Goal: Task Accomplishment & Management: Complete application form

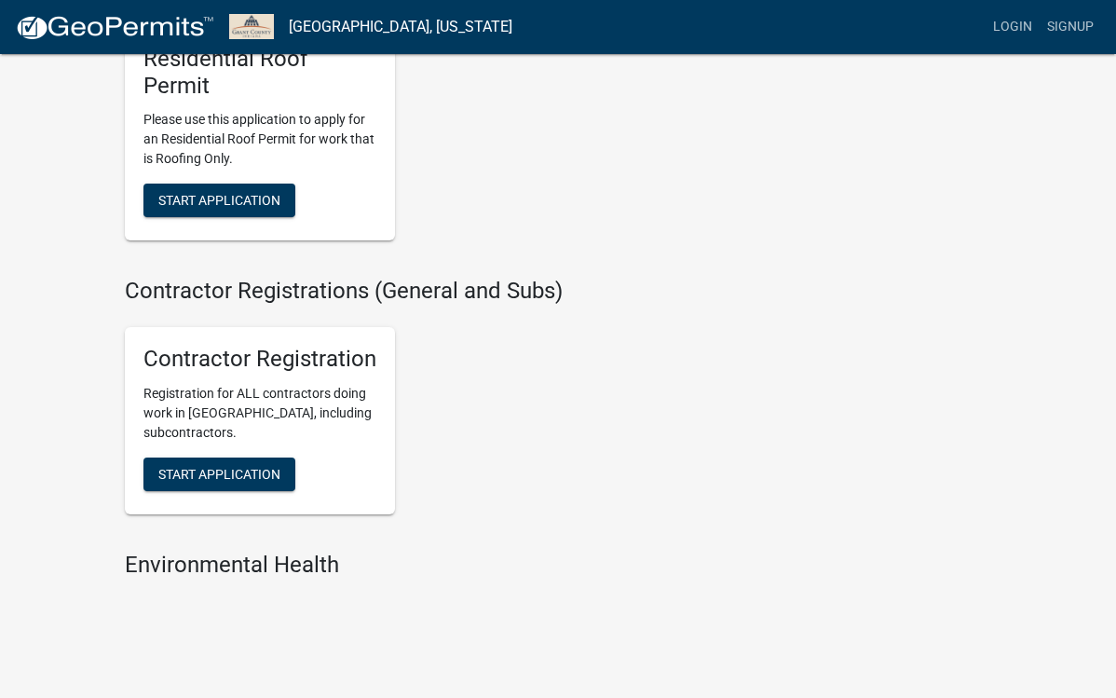
scroll to position [1328, 0]
click at [245, 467] on span "Start Application" at bounding box center [219, 474] width 122 height 15
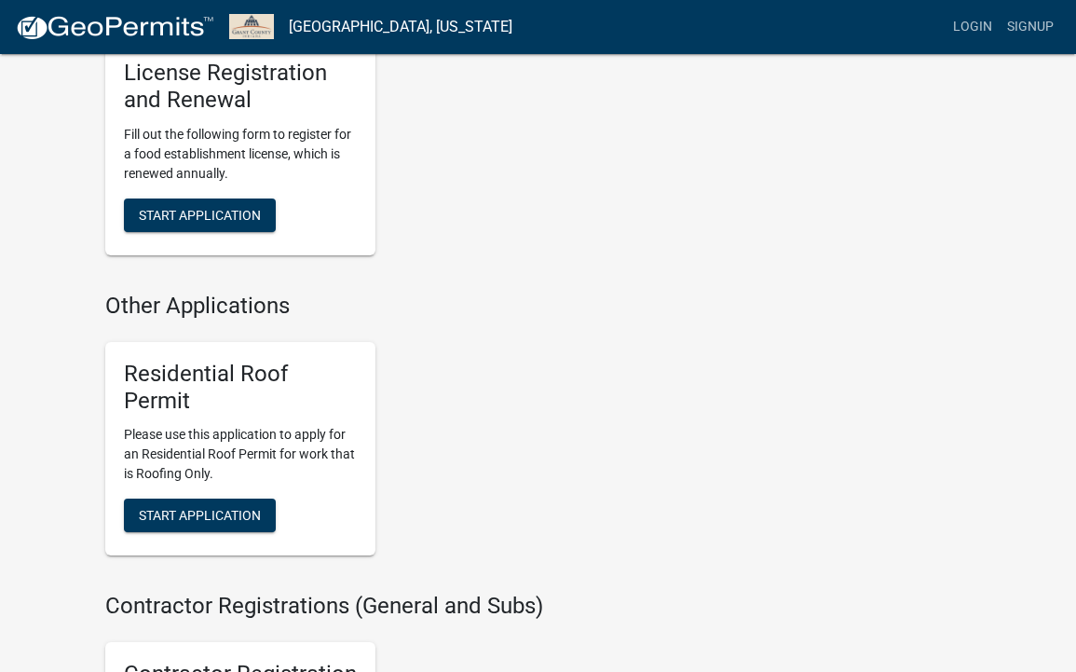
scroll to position [1029, 0]
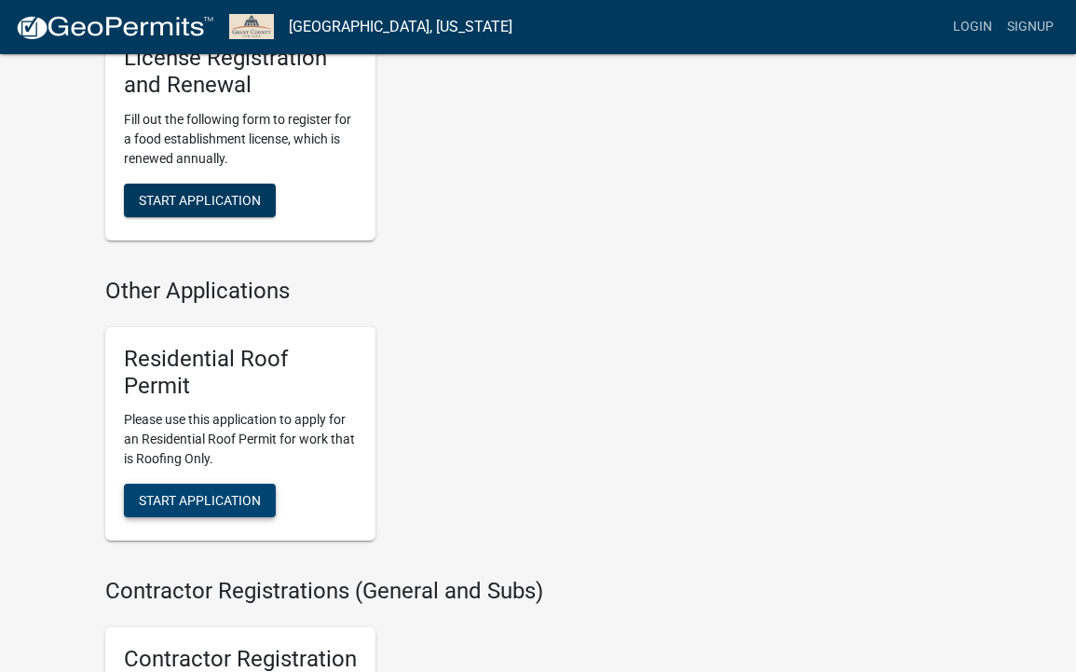
click at [217, 483] on button "Start Application" at bounding box center [200, 500] width 152 height 34
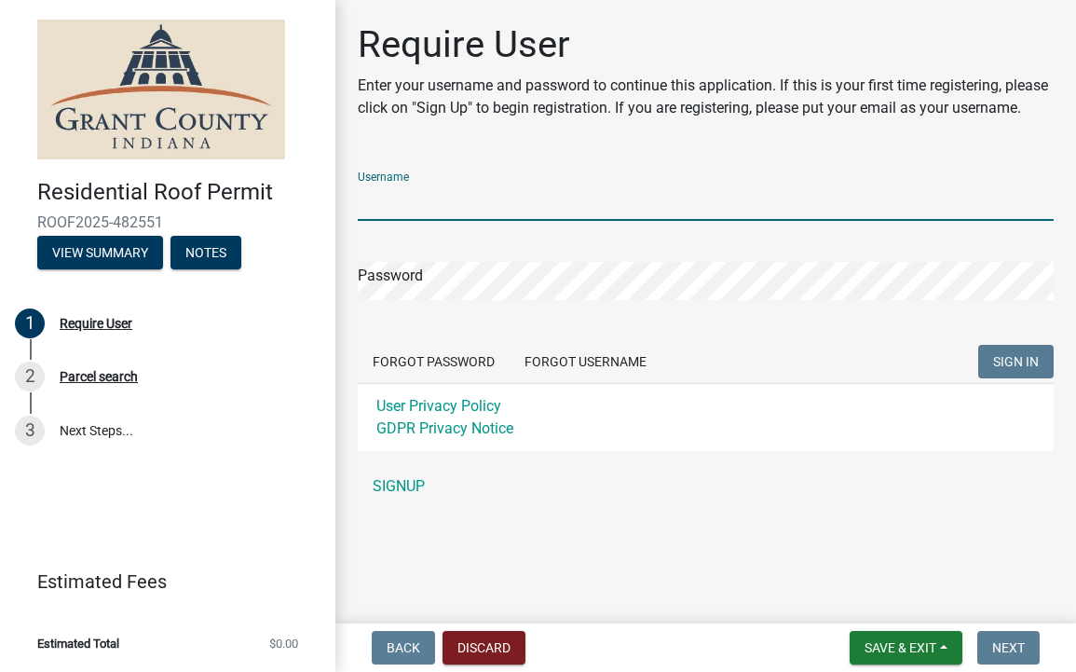
type input "blfuller"
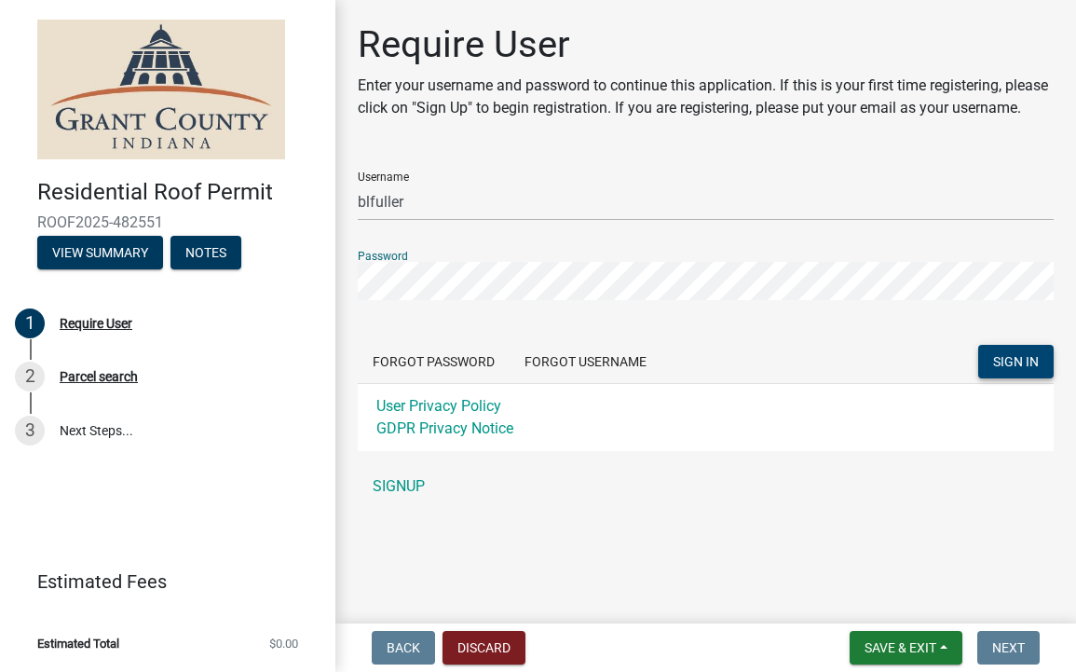
click at [1017, 369] on span "SIGN IN" at bounding box center [1016, 361] width 46 height 15
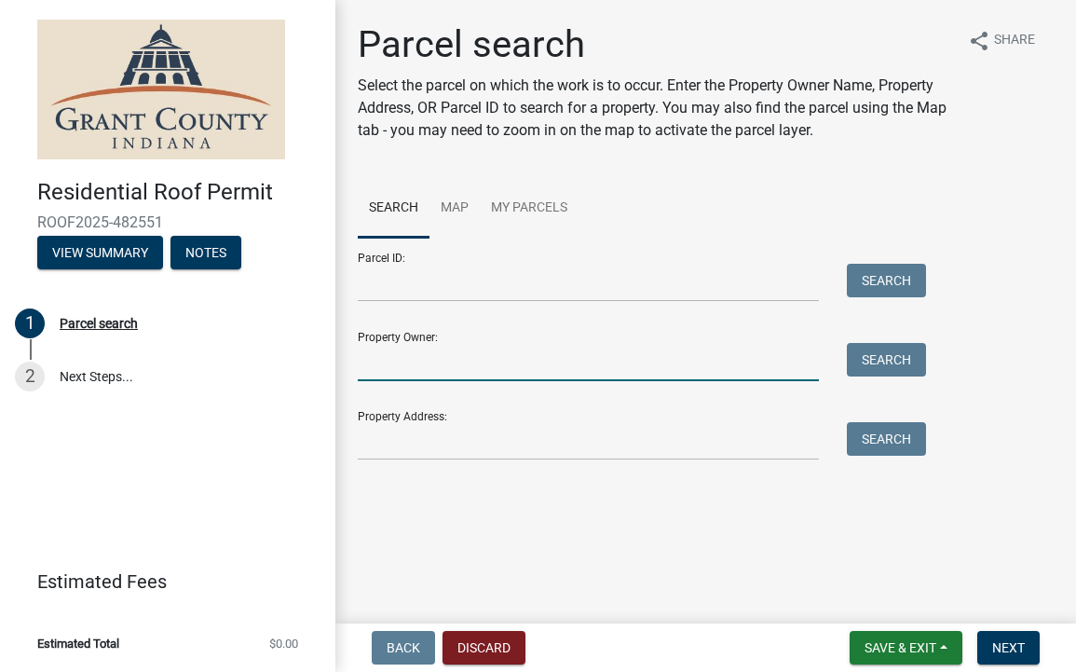
click at [707, 368] on input "Property Owner:" at bounding box center [588, 362] width 461 height 38
type input "[PERSON_NAME]"
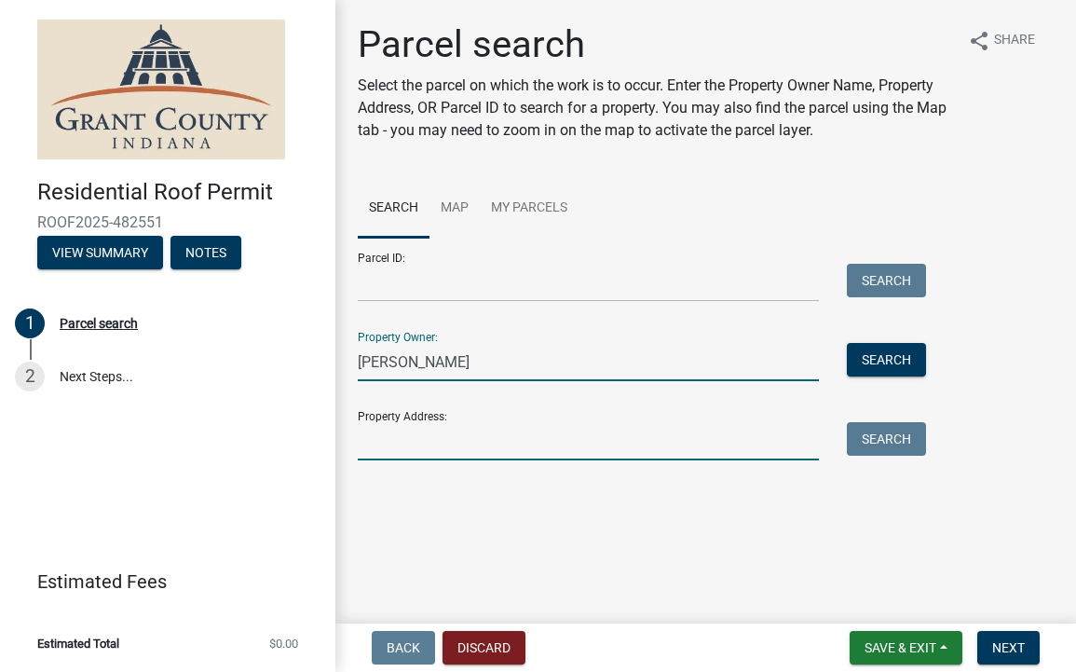
click at [720, 429] on input "Property Address:" at bounding box center [588, 441] width 461 height 38
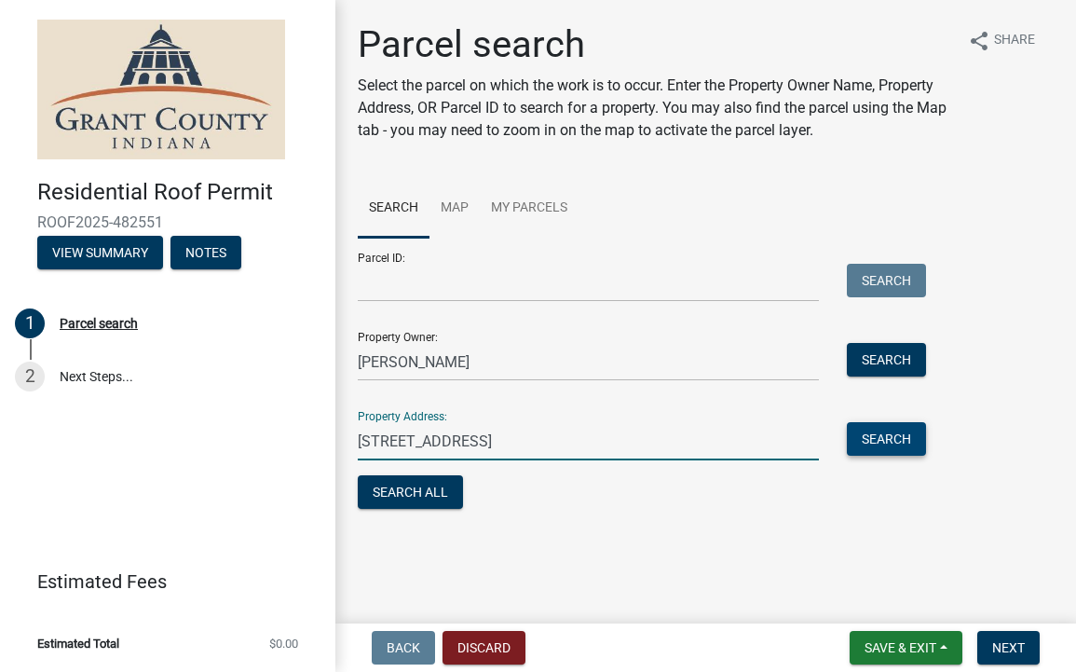
type input "[STREET_ADDRESS]"
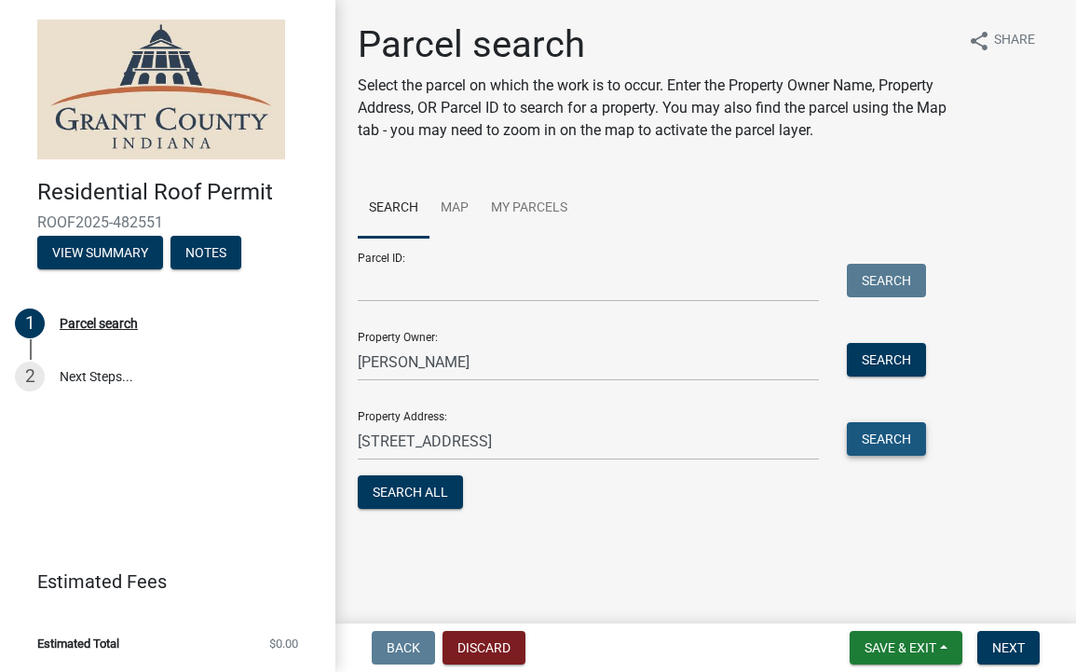
click at [888, 447] on button "Search" at bounding box center [886, 439] width 79 height 34
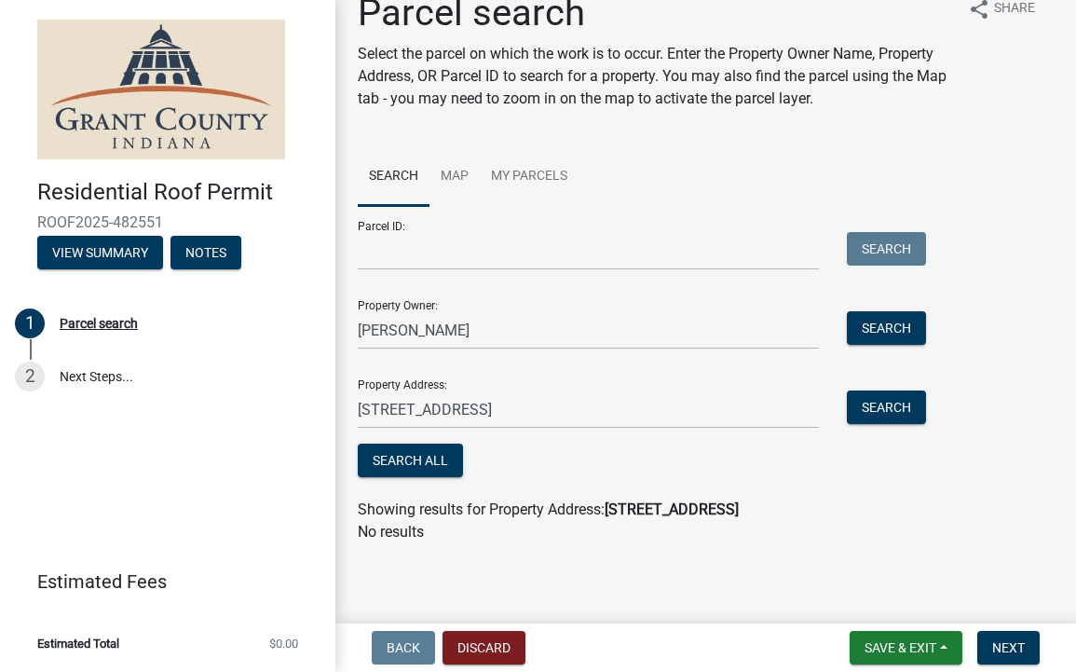
scroll to position [32, 0]
click at [463, 174] on link "Map" at bounding box center [454, 177] width 50 height 60
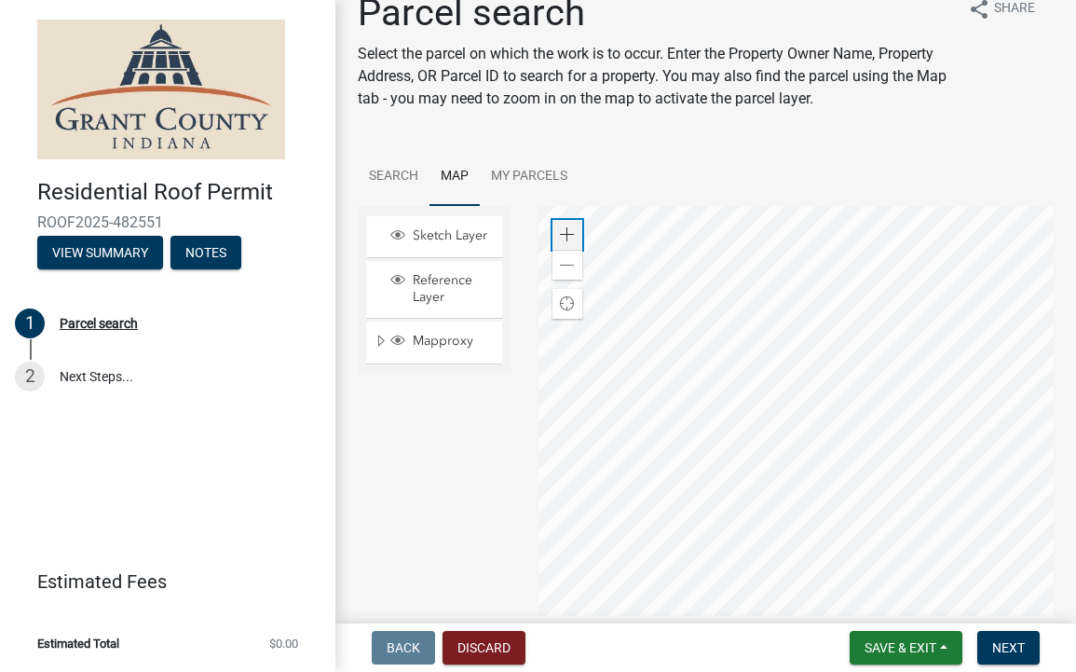
click at [572, 233] on span at bounding box center [567, 234] width 15 height 15
click at [573, 234] on span at bounding box center [567, 234] width 15 height 15
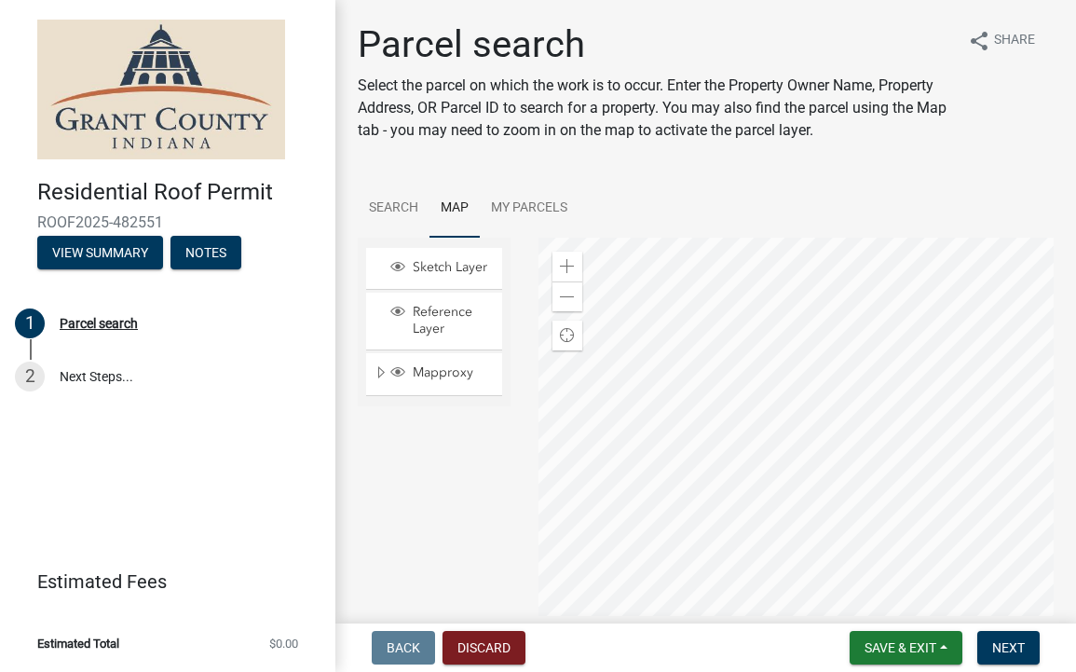
scroll to position [1, 0]
click at [567, 331] on span "Find my location" at bounding box center [567, 334] width 15 height 15
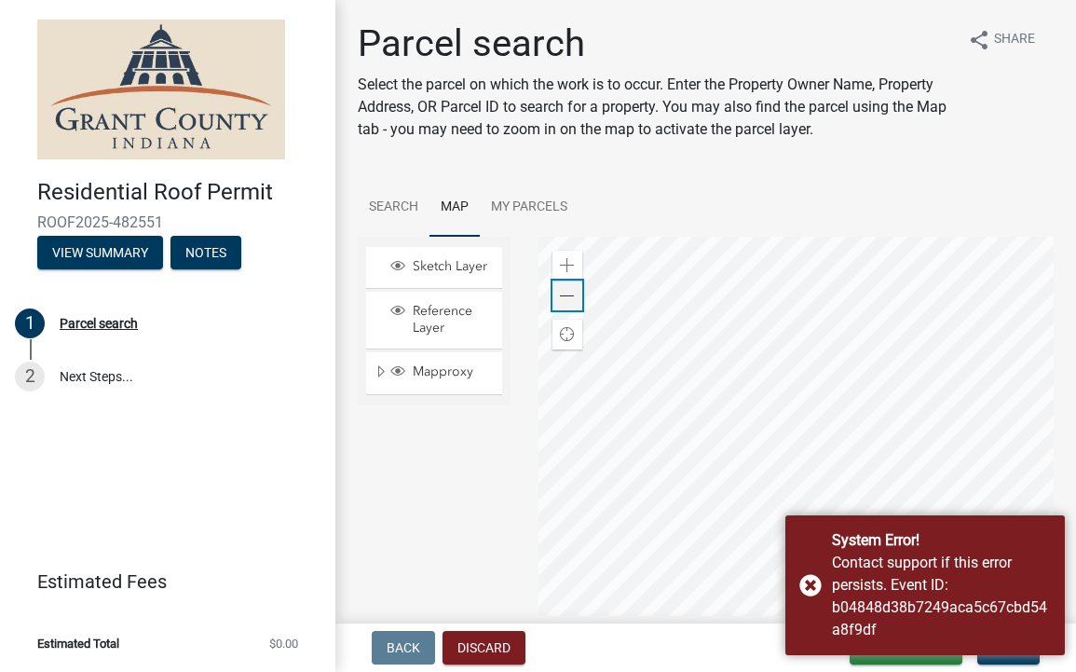
click at [569, 303] on span at bounding box center [567, 296] width 15 height 15
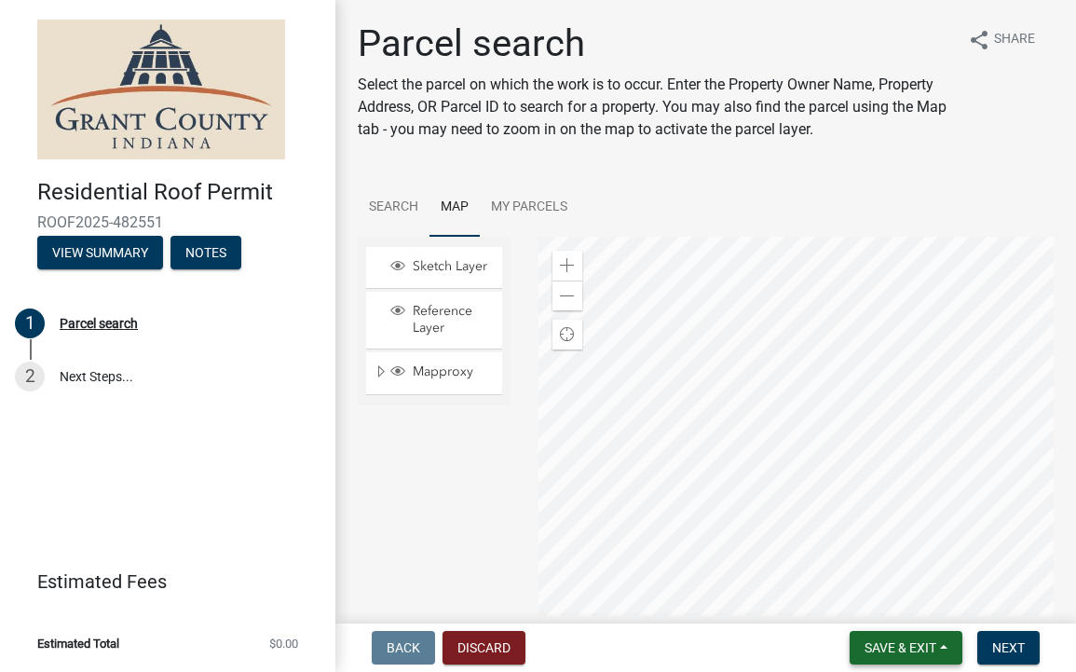
click at [911, 644] on span "Save & Exit" at bounding box center [900, 647] width 72 height 15
click at [851, 552] on button "Save" at bounding box center [887, 554] width 149 height 45
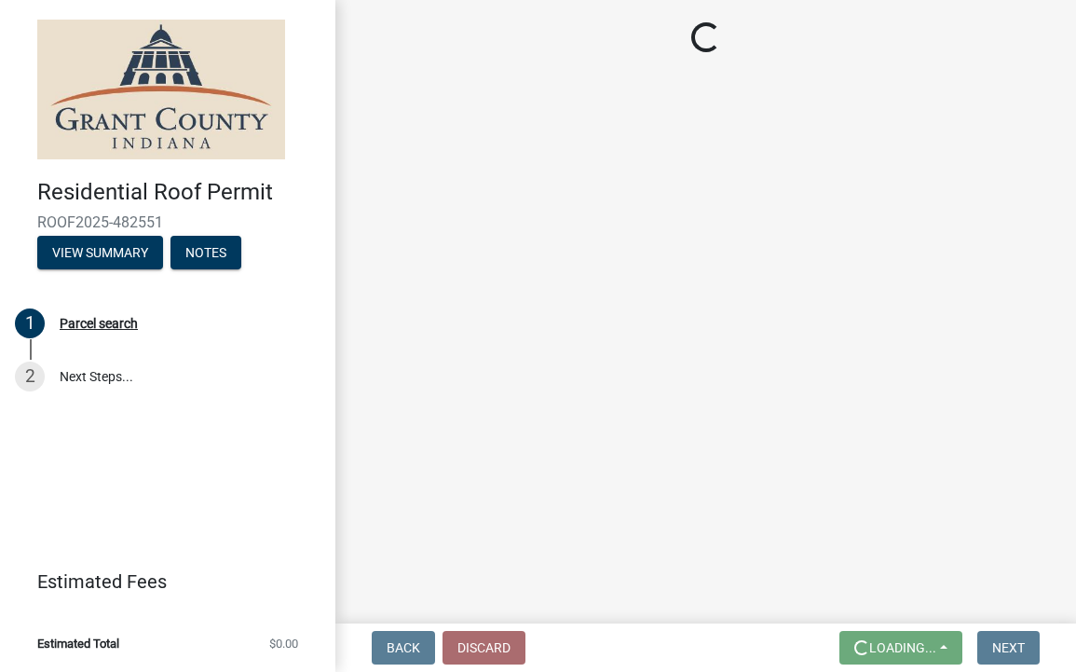
scroll to position [0, 0]
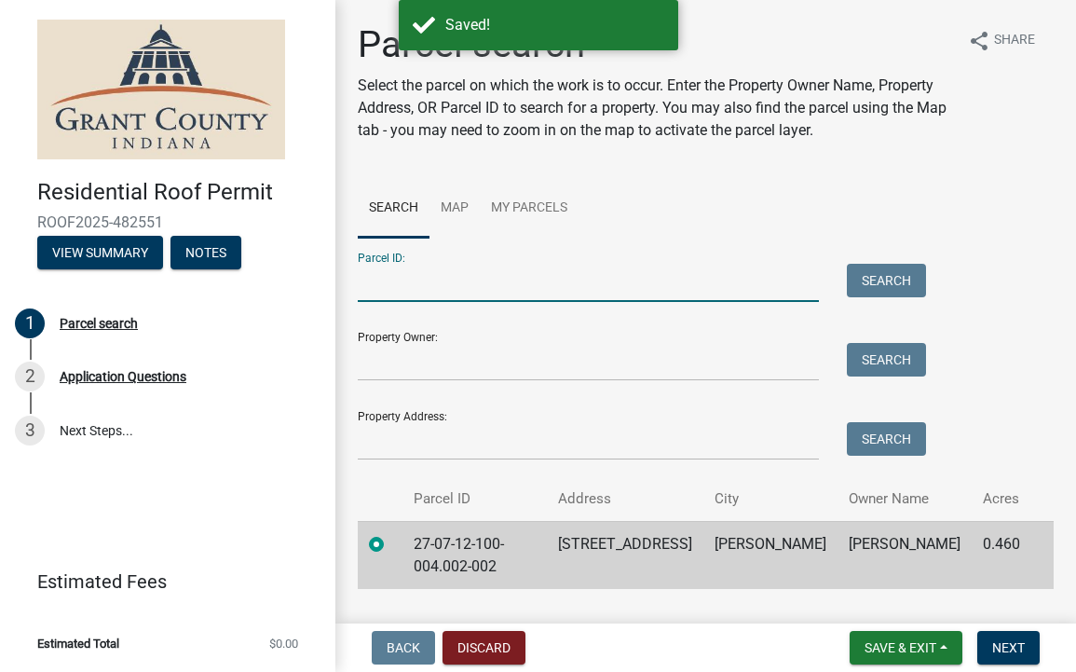
click at [525, 287] on input "Parcel ID:" at bounding box center [588, 283] width 461 height 38
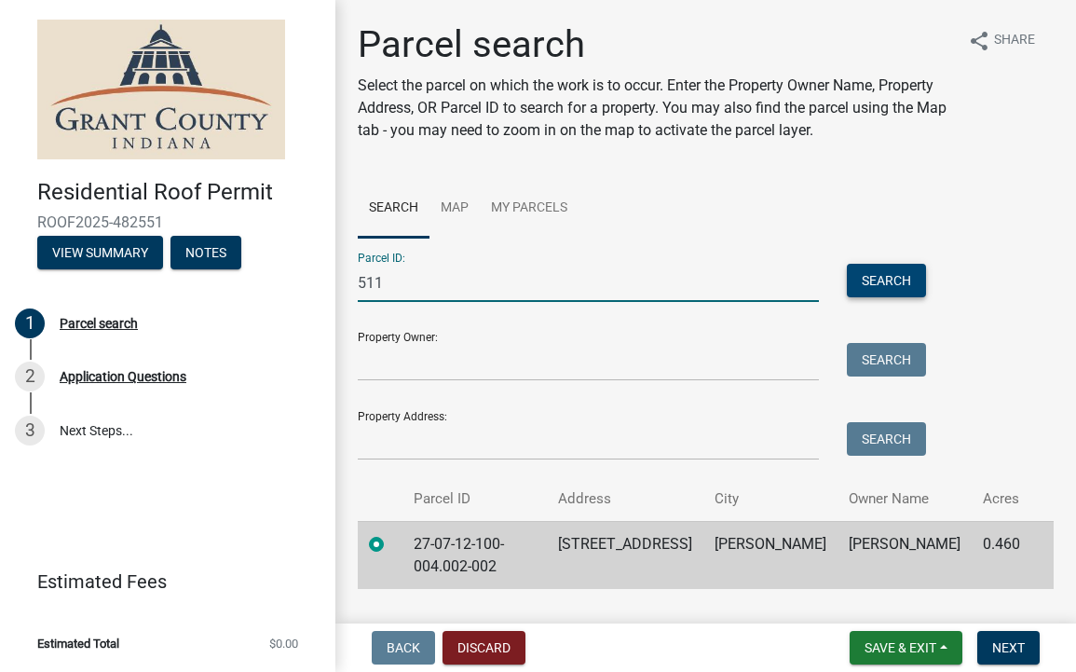
type input "511"
click at [912, 283] on button "Search" at bounding box center [886, 281] width 79 height 34
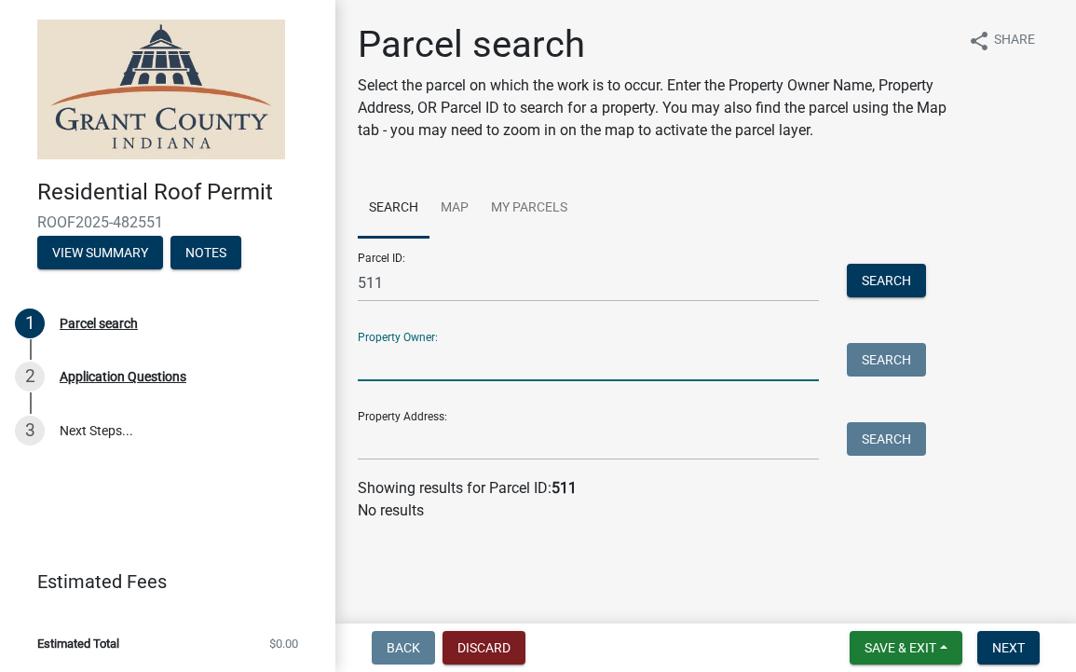
click at [705, 365] on input "Property Owner:" at bounding box center [588, 362] width 461 height 38
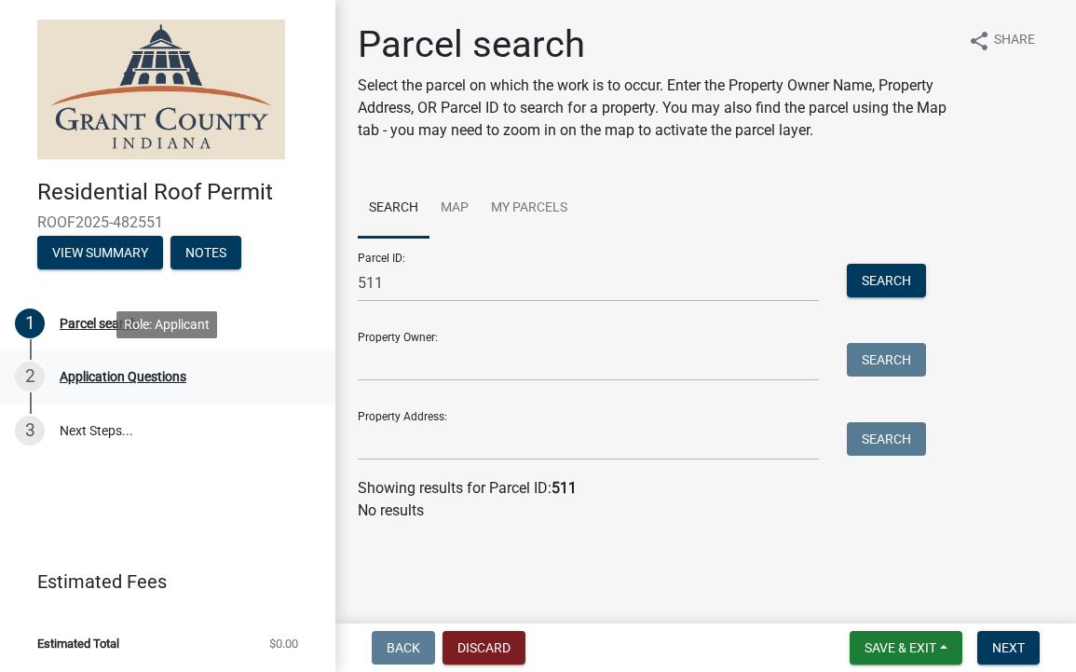
click at [116, 383] on div "Application Questions" at bounding box center [123, 376] width 127 height 13
click at [113, 374] on div "Application Questions" at bounding box center [123, 376] width 127 height 13
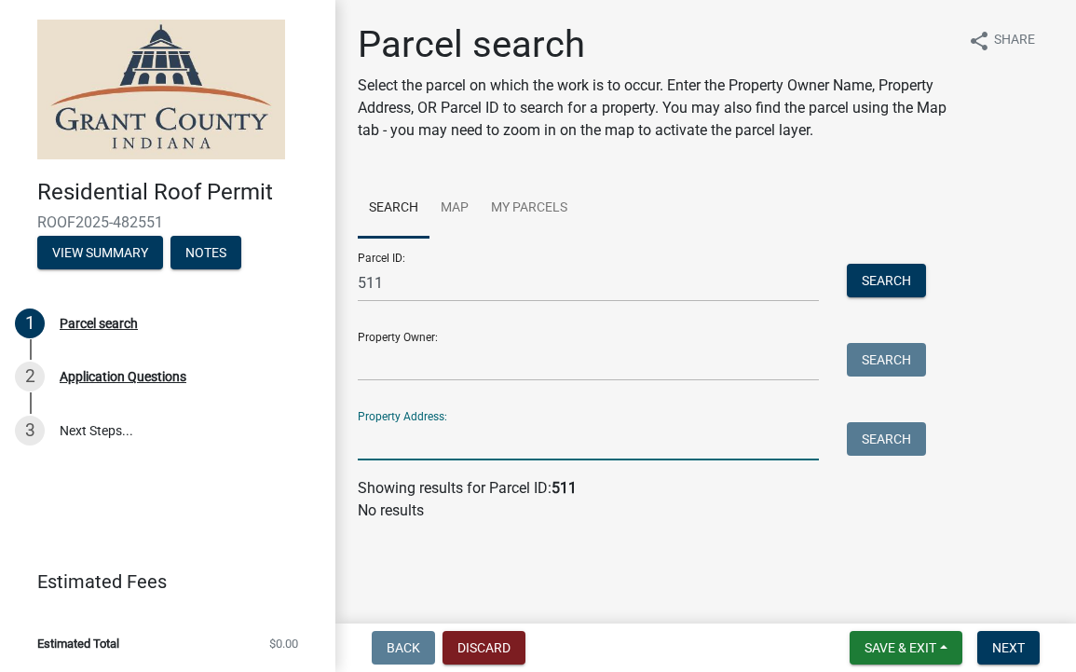
click at [547, 436] on input "Property Address:" at bounding box center [588, 441] width 461 height 38
